Goal: Find specific page/section: Find specific page/section

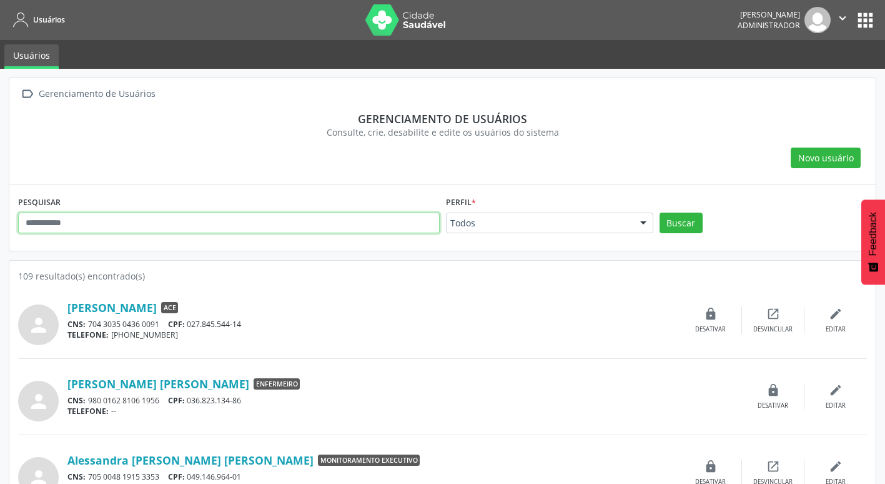
click at [116, 231] on input "text" at bounding box center [229, 222] width 422 height 21
click at [117, 223] on input "text" at bounding box center [229, 222] width 422 height 21
type input "*********"
click at [660, 212] on button "Buscar" at bounding box center [681, 222] width 43 height 21
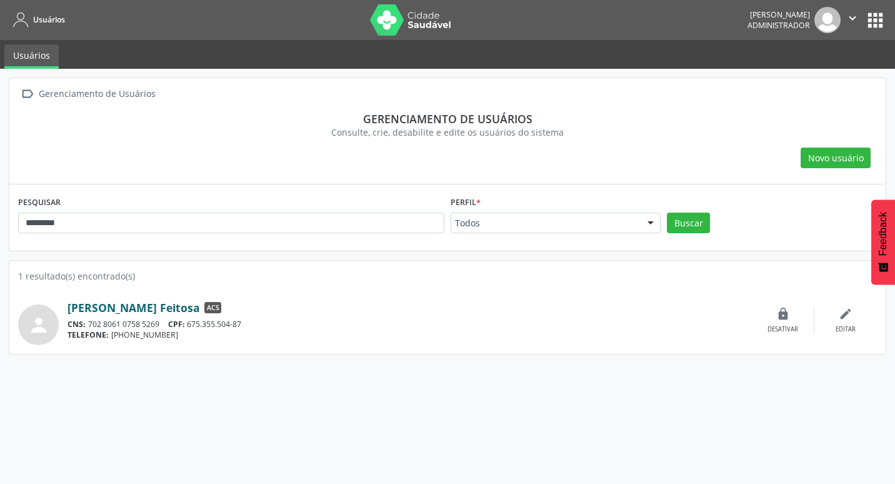
click at [100, 306] on link "[PERSON_NAME] Feitosa" at bounding box center [133, 307] width 132 height 14
drag, startPoint x: 365, startPoint y: 117, endPoint x: 570, endPoint y: 142, distance: 206.3
click at [570, 142] on section "Gerenciamento de usuários Consulte, crie, desabilite e edite os usuários do sis…" at bounding box center [447, 125] width 858 height 44
click at [512, 112] on div "Gerenciamento de usuários" at bounding box center [447, 119] width 841 height 14
drag, startPoint x: 361, startPoint y: 118, endPoint x: 568, endPoint y: 141, distance: 208.7
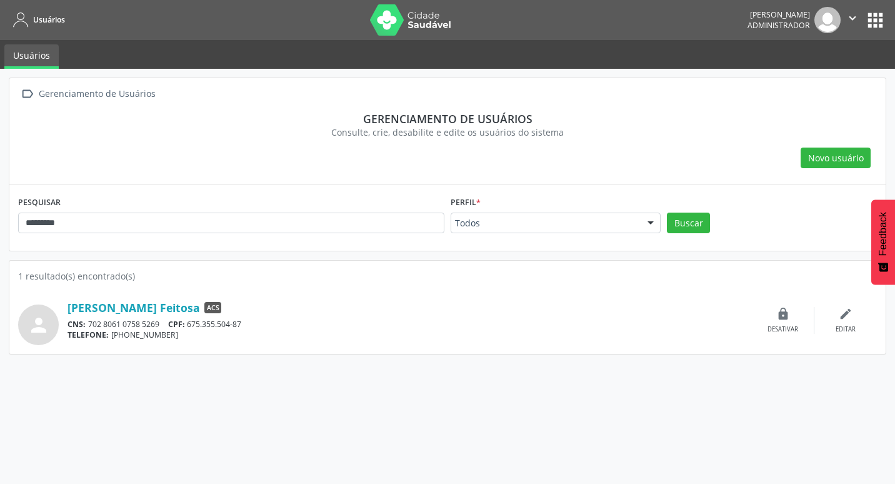
click at [568, 141] on section "Gerenciamento de usuários Consulte, crie, desabilite e edite os usuários do sis…" at bounding box center [447, 125] width 858 height 44
drag, startPoint x: 568, startPoint y: 141, endPoint x: 547, endPoint y: 131, distance: 23.5
click at [547, 131] on div "Consulte, crie, desabilite e edite os usuários do sistema" at bounding box center [447, 132] width 841 height 13
click at [391, 127] on div "Consulte, crie, desabilite e edite os usuários do sistema" at bounding box center [447, 132] width 841 height 13
